Goal: Information Seeking & Learning: Learn about a topic

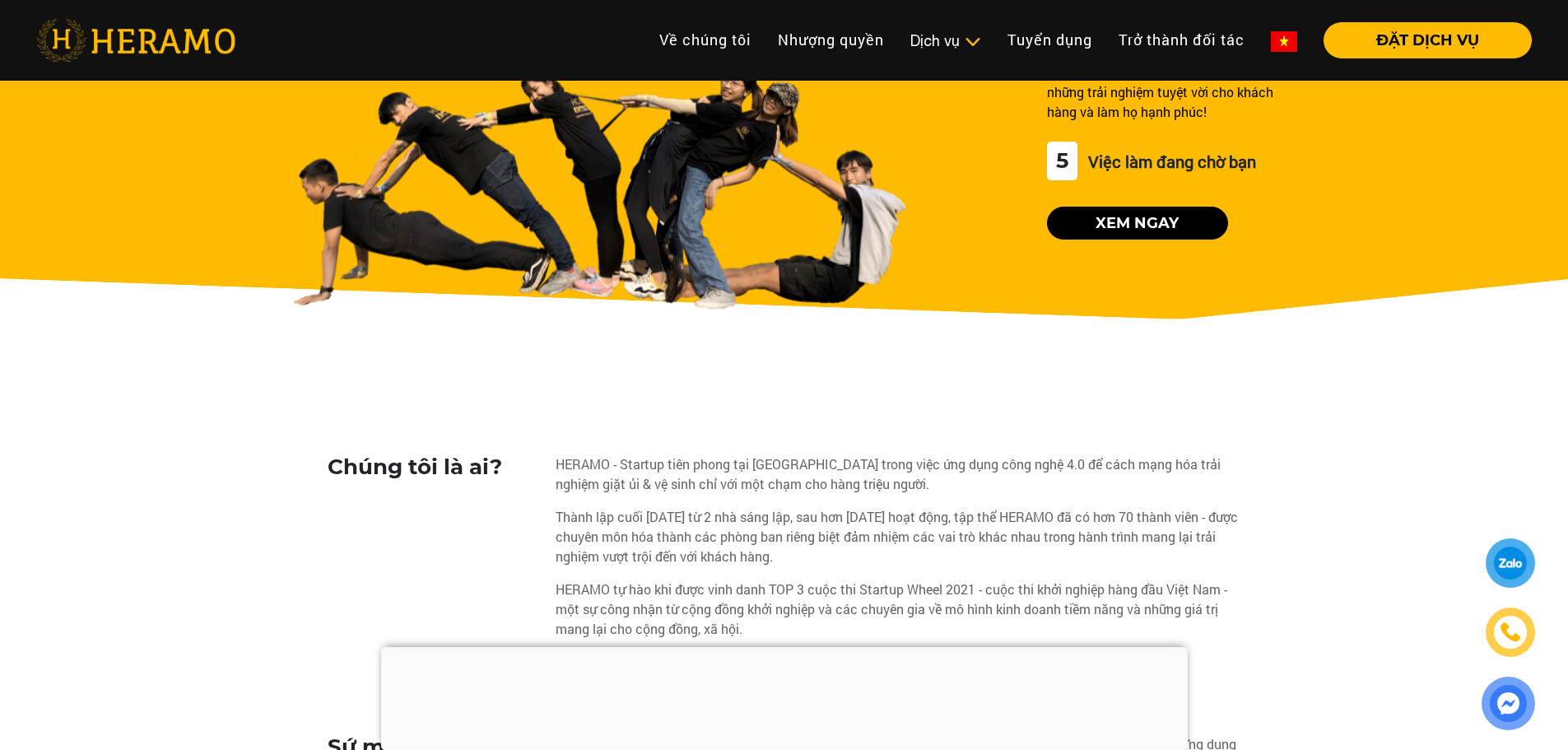
scroll to position [83, 0]
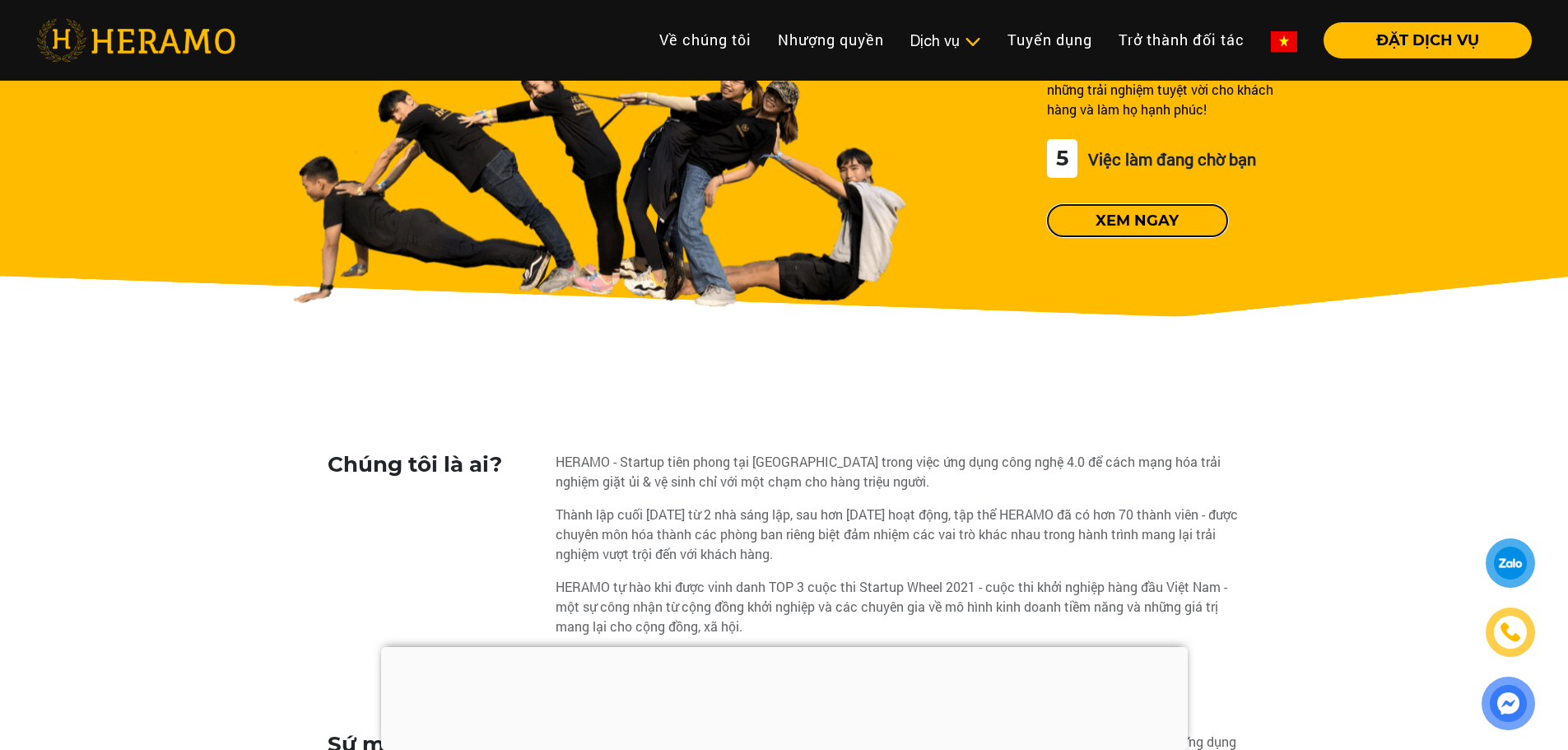
click at [1144, 225] on button "Xem ngay" at bounding box center [1137, 221] width 181 height 33
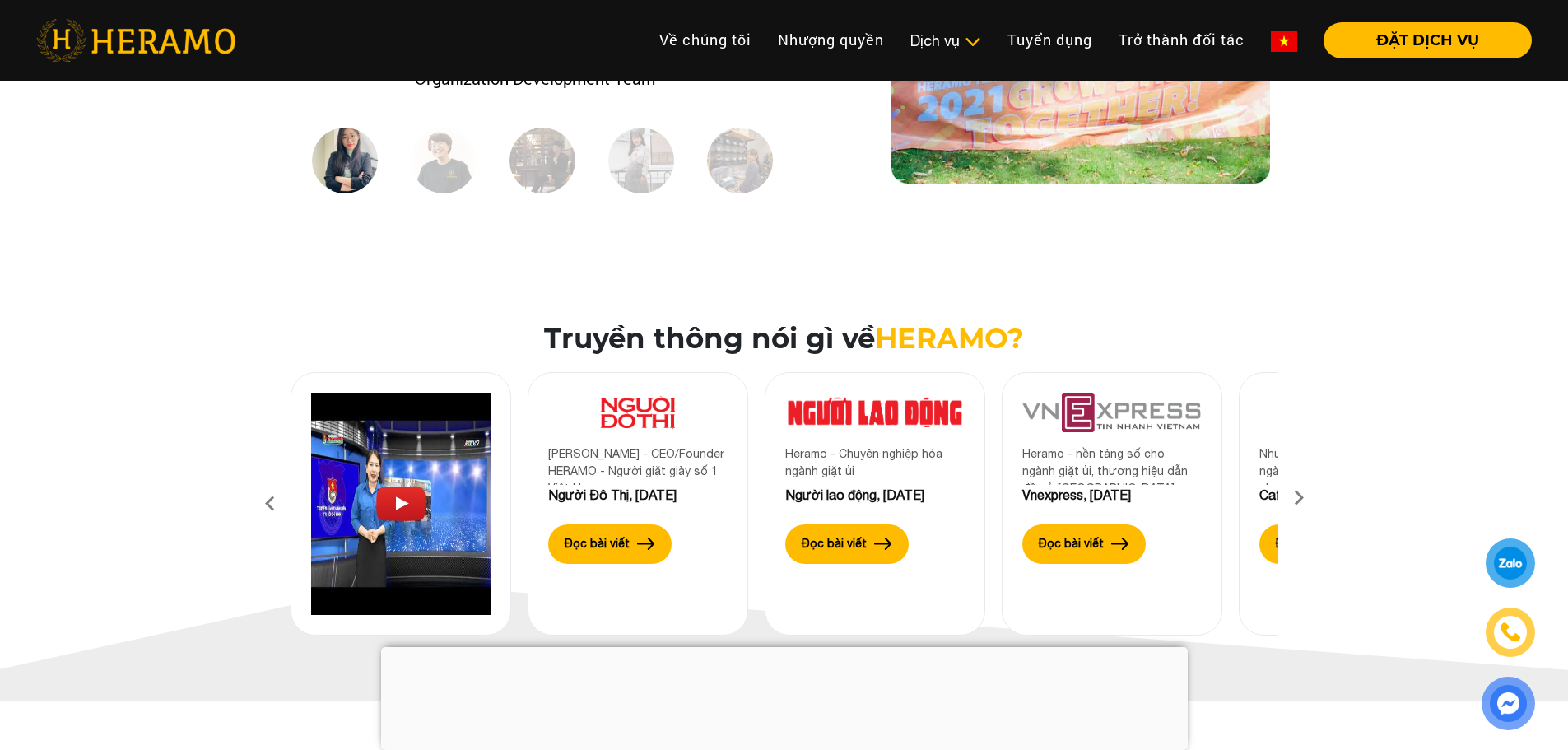
scroll to position [1741, 0]
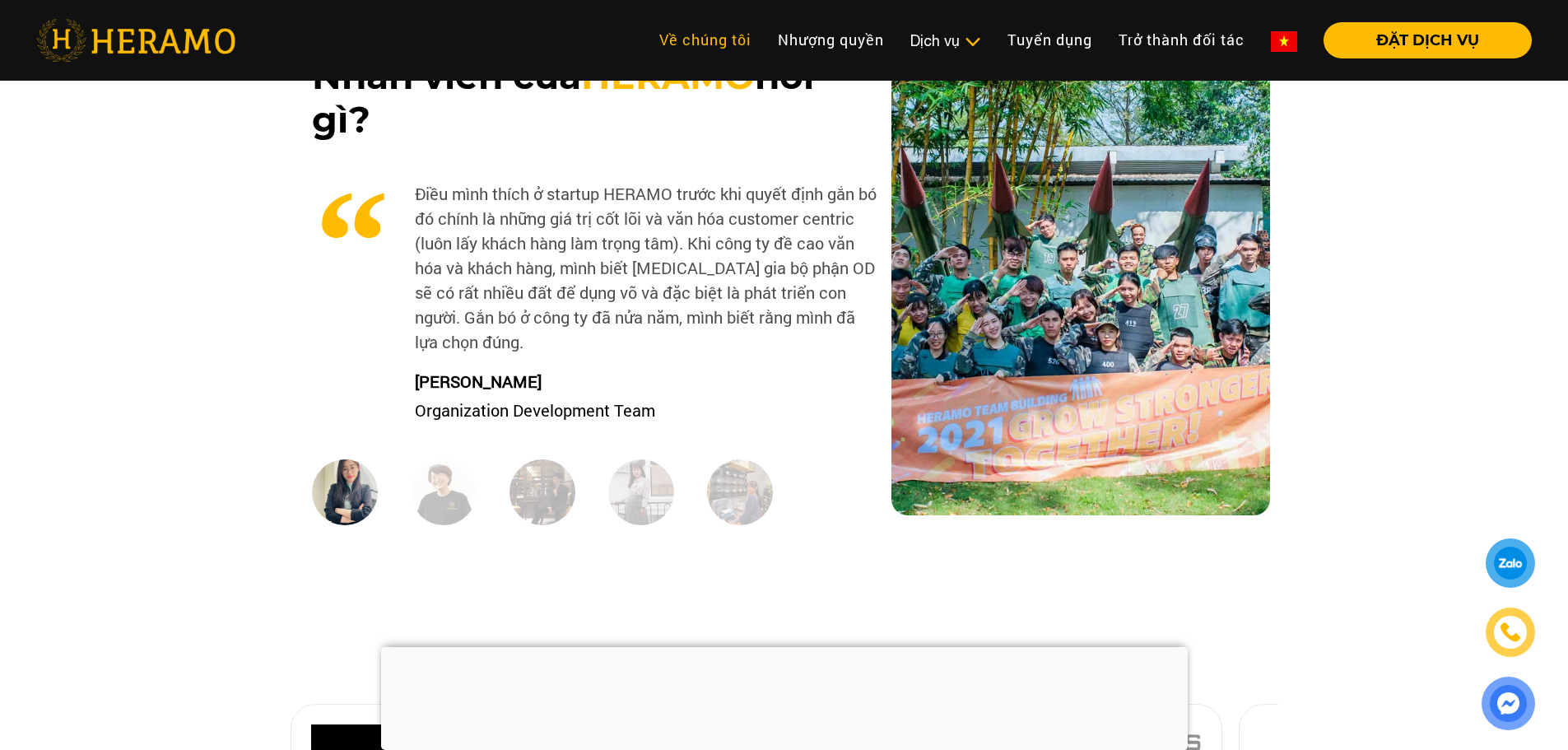
click at [716, 34] on link "Về chúng tôi" at bounding box center [706, 40] width 119 height 36
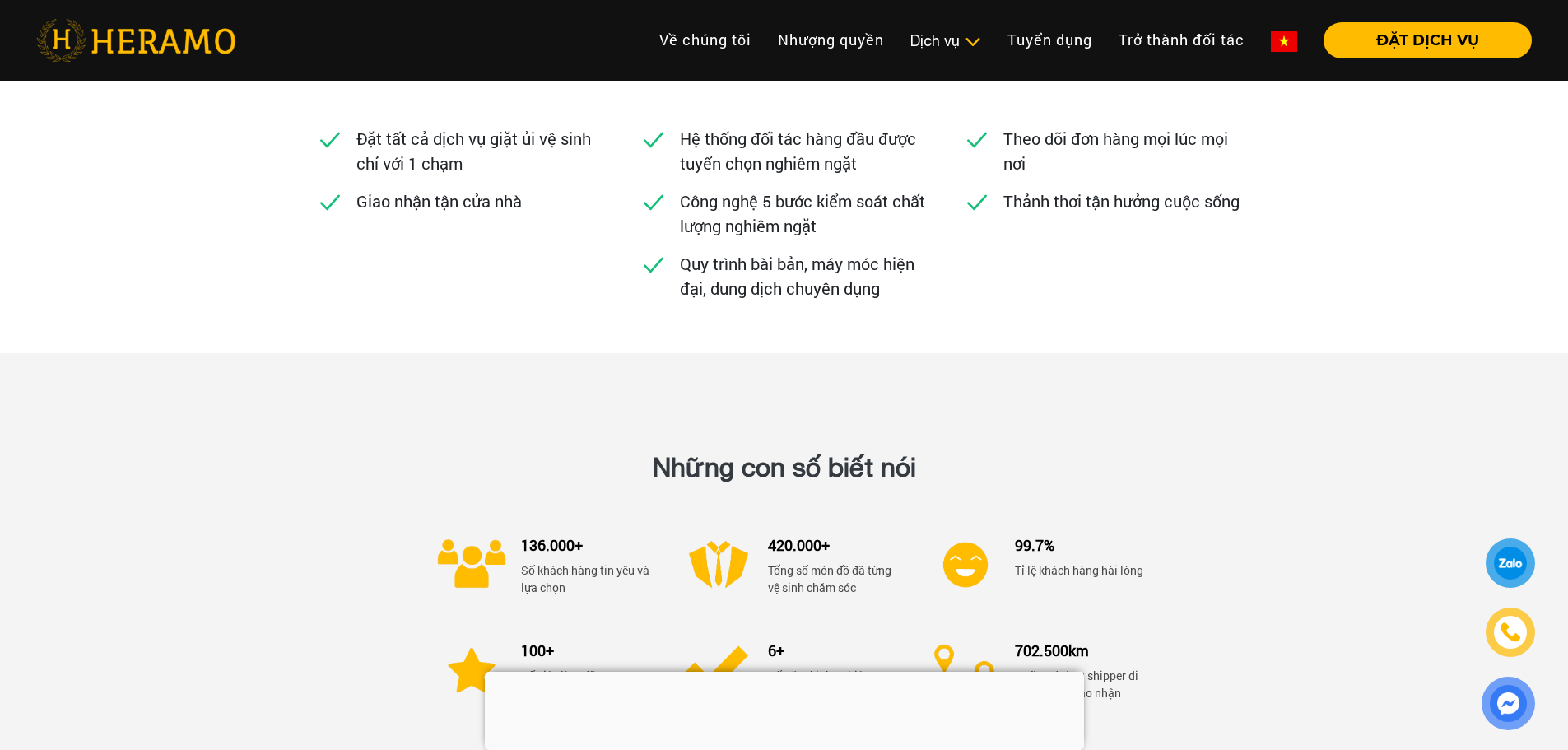
scroll to position [2306, 0]
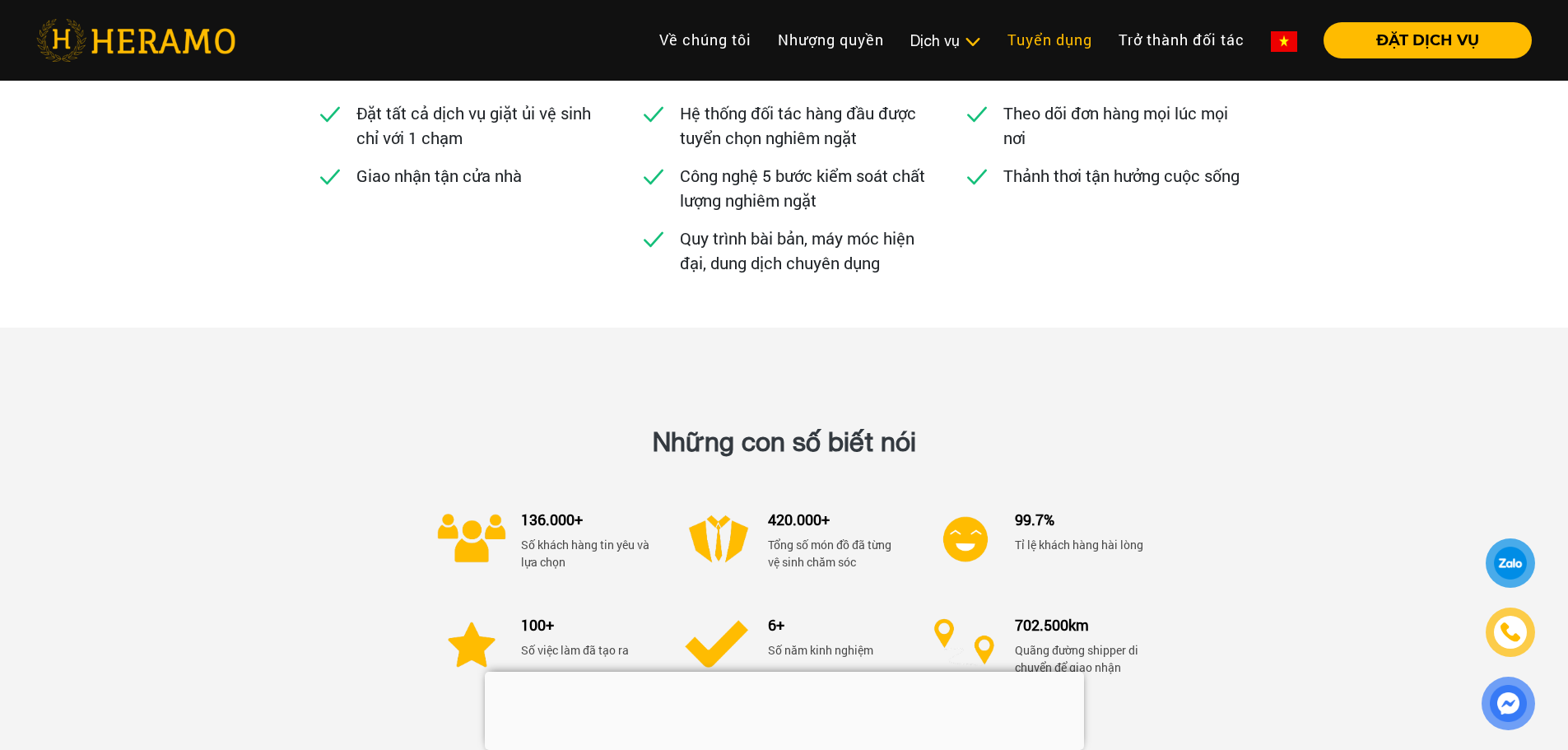
click at [1061, 32] on link "Tuyển dụng" at bounding box center [1049, 40] width 111 height 36
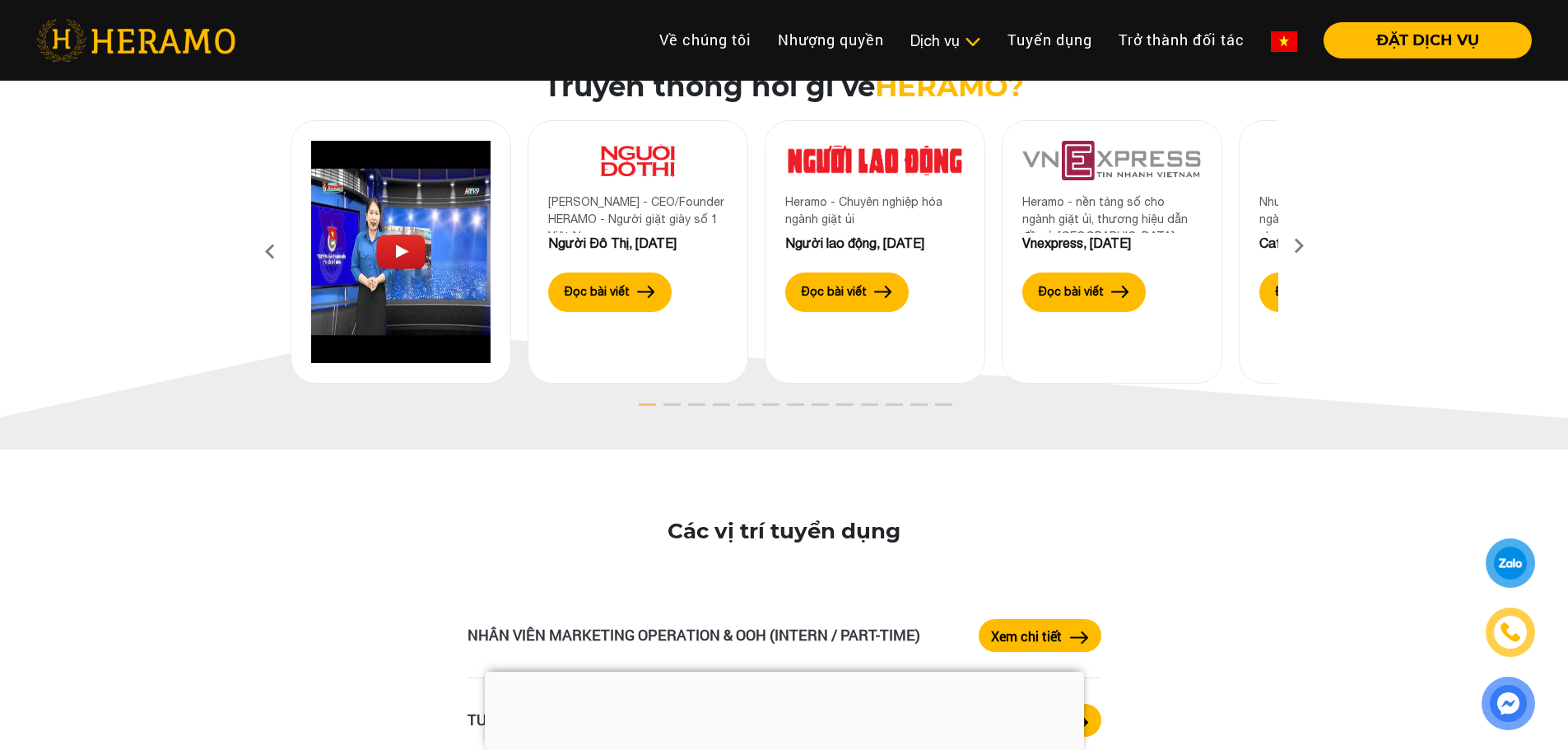
scroll to position [2800, 0]
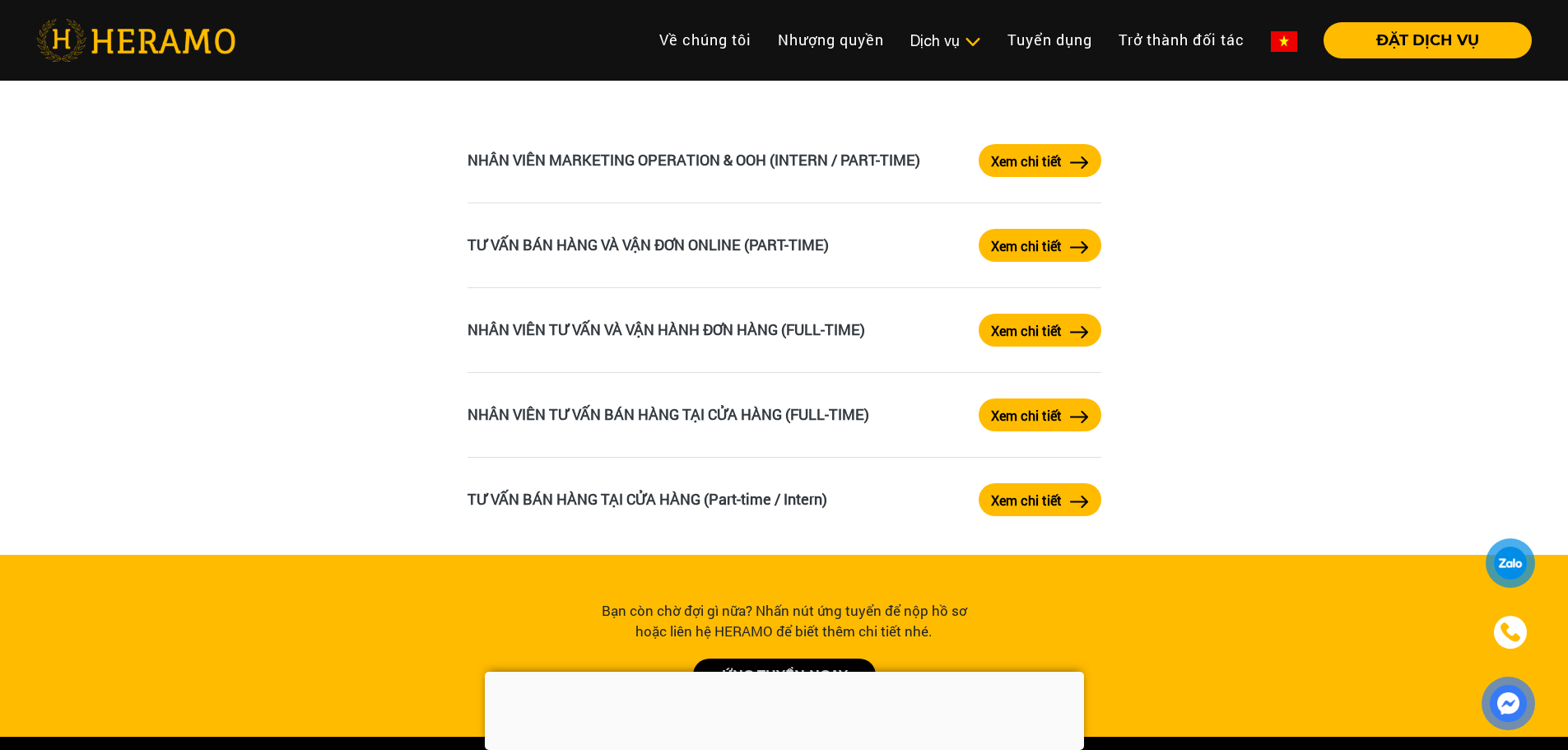
click at [1025, 499] on label "Xem chi tiết" at bounding box center [1026, 501] width 71 height 20
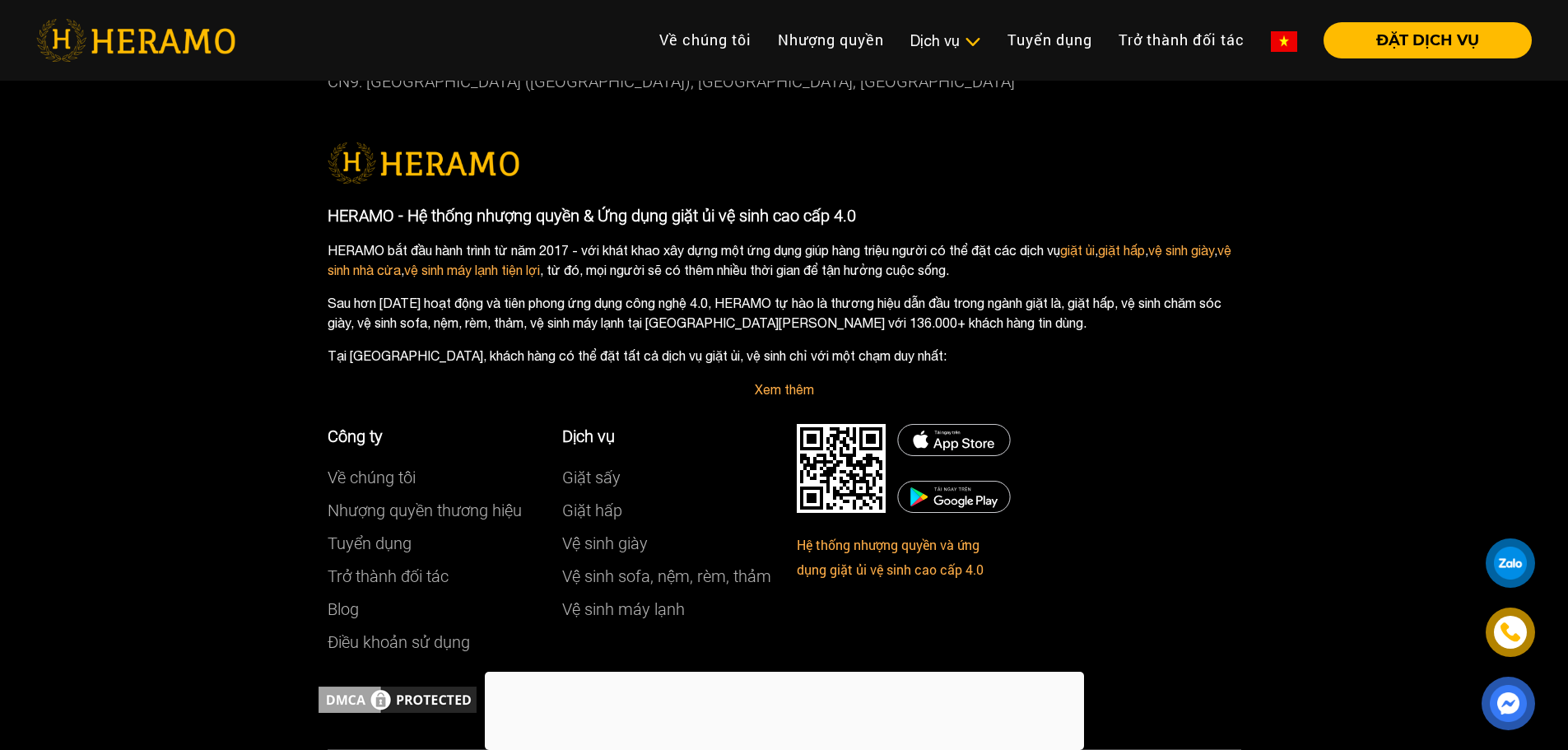
scroll to position [1730, 0]
